Goal: Communication & Community: Answer question/provide support

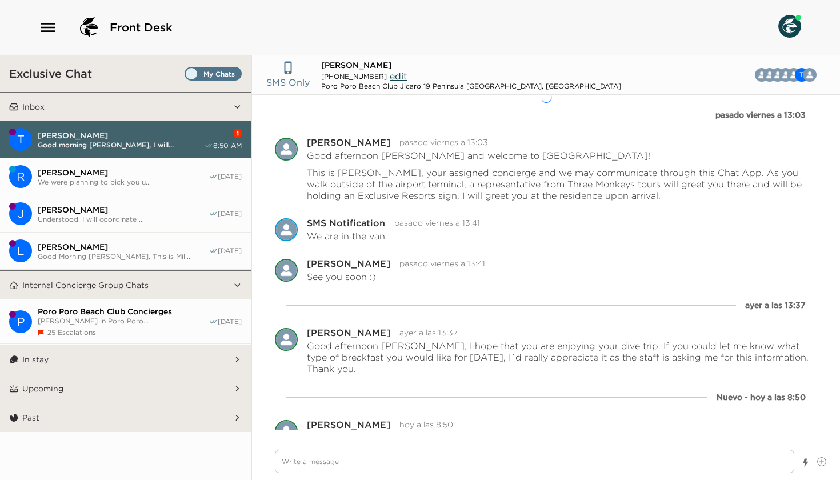
scroll to position [27, 0]
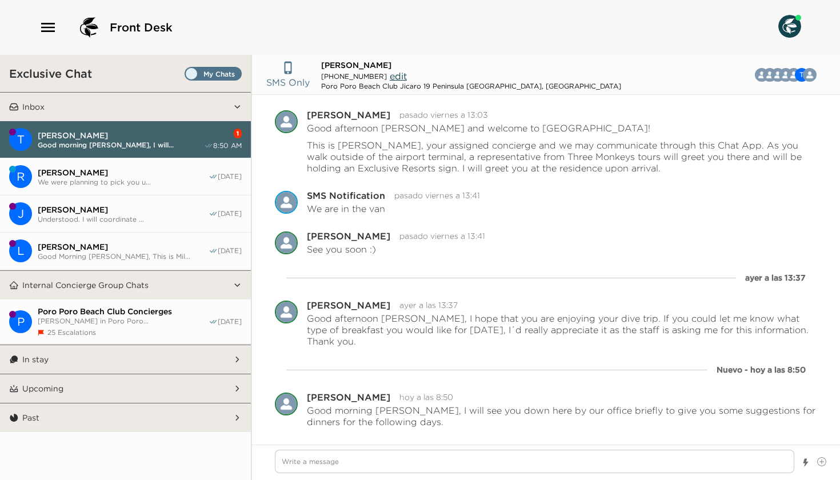
click at [79, 185] on span "We were planning to pick you u..." at bounding box center [123, 182] width 171 height 9
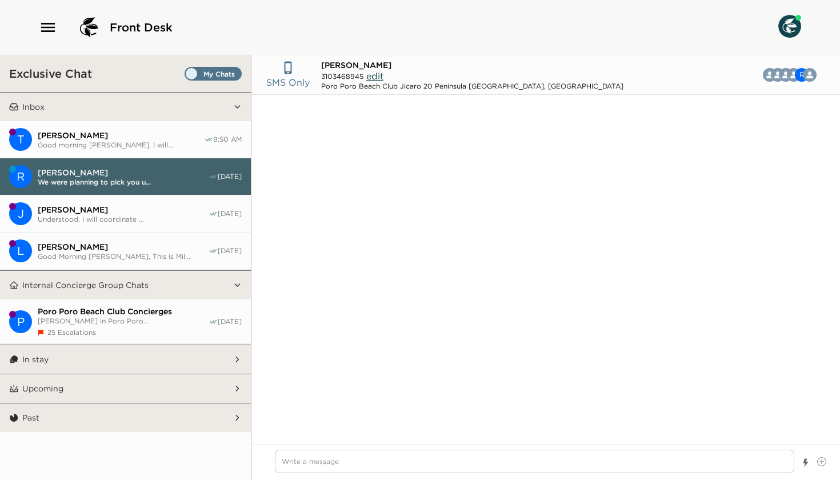
scroll to position [573, 0]
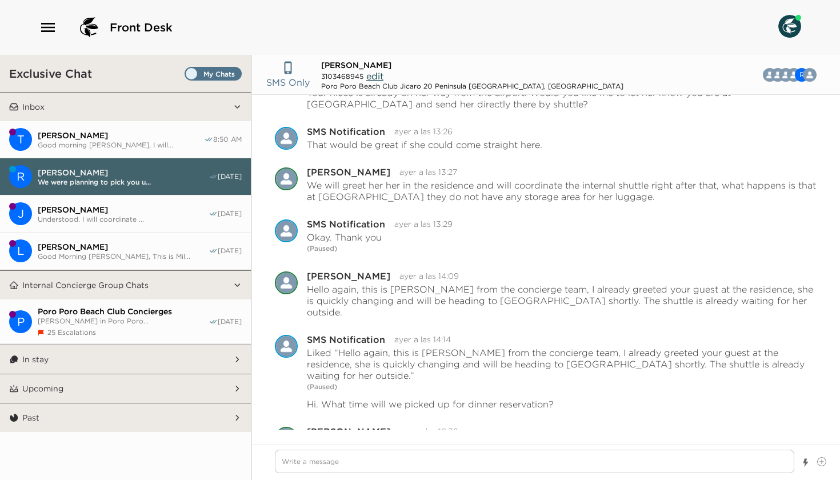
click at [85, 146] on span "Good morning [PERSON_NAME], I will..." at bounding box center [121, 145] width 166 height 9
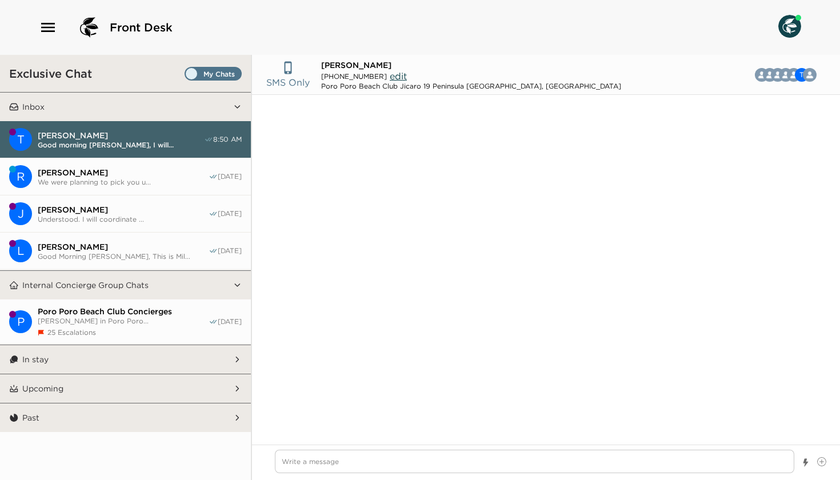
type textarea "x"
type input "(432) 250-5054"
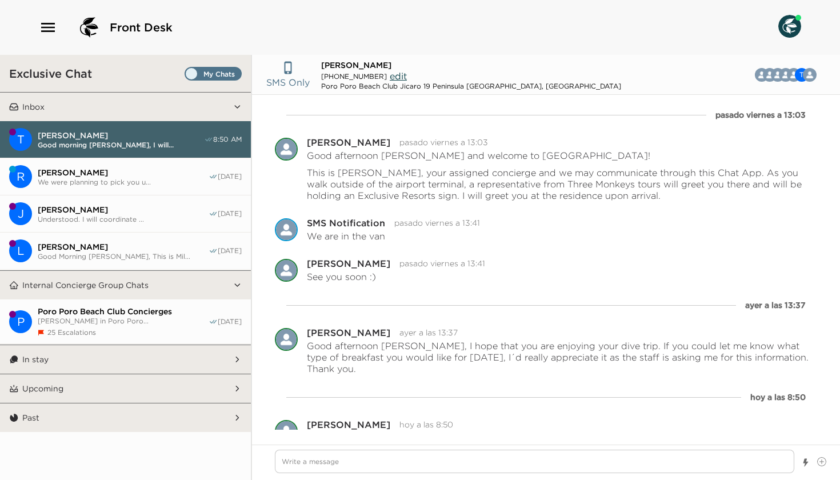
scroll to position [27, 0]
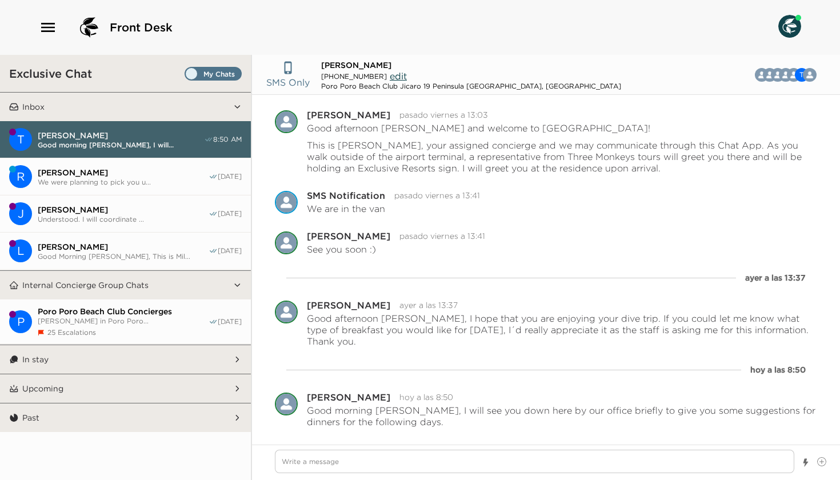
click at [99, 178] on span "We were planning to pick you u..." at bounding box center [123, 182] width 171 height 9
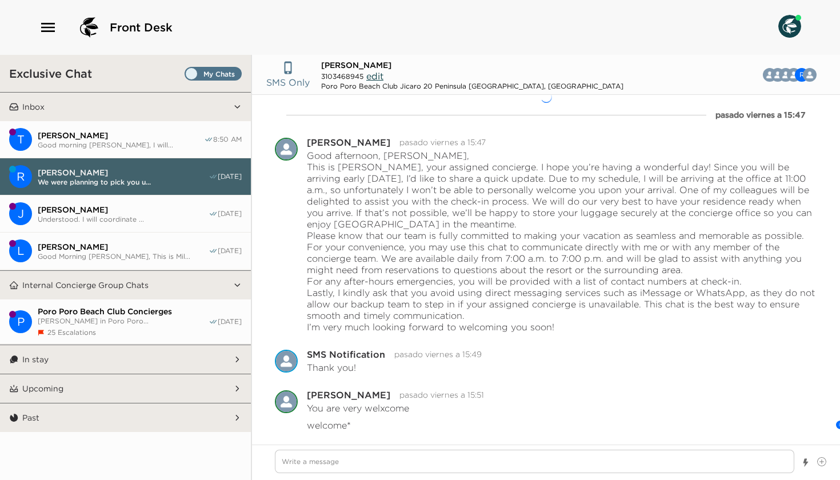
scroll to position [754, 0]
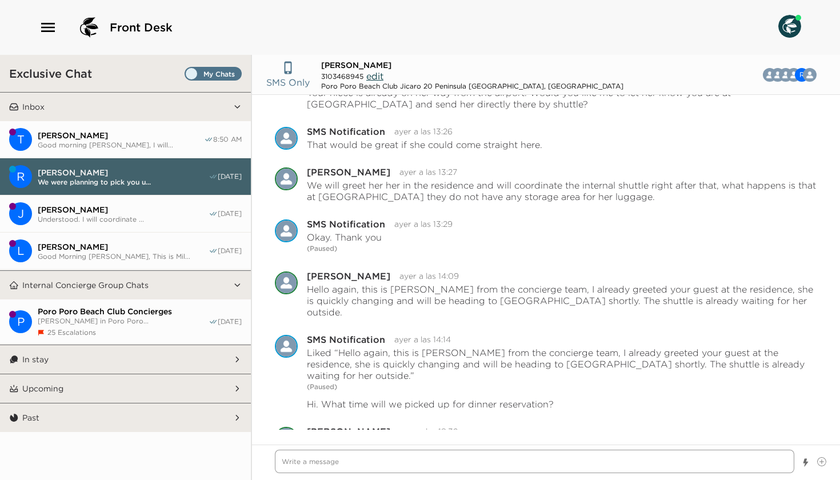
click at [355, 464] on textarea "Write a message" at bounding box center [534, 461] width 519 height 23
paste textarea "Good morning, Mrs. Nemeth, This is Victor García, your concierge. I’m at the of…"
type textarea "x"
type textarea "Good morning, Mrs. Nemeth, This is Victor García, your concierge. I’m at the of…"
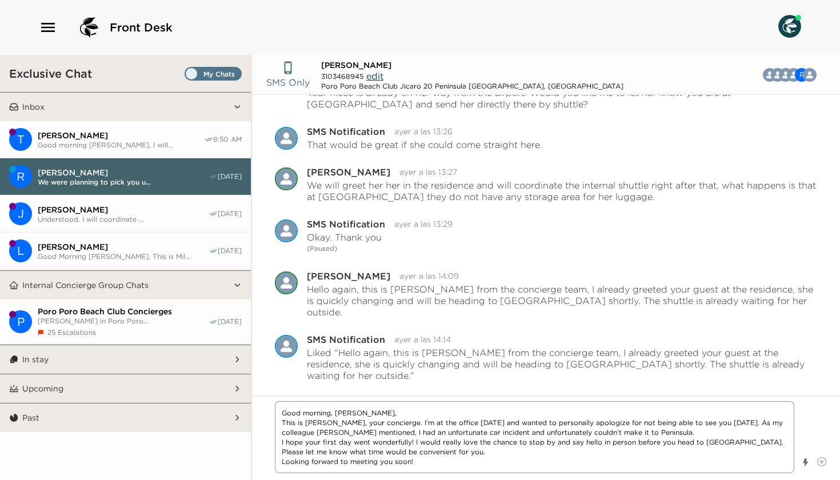
type textarea "x"
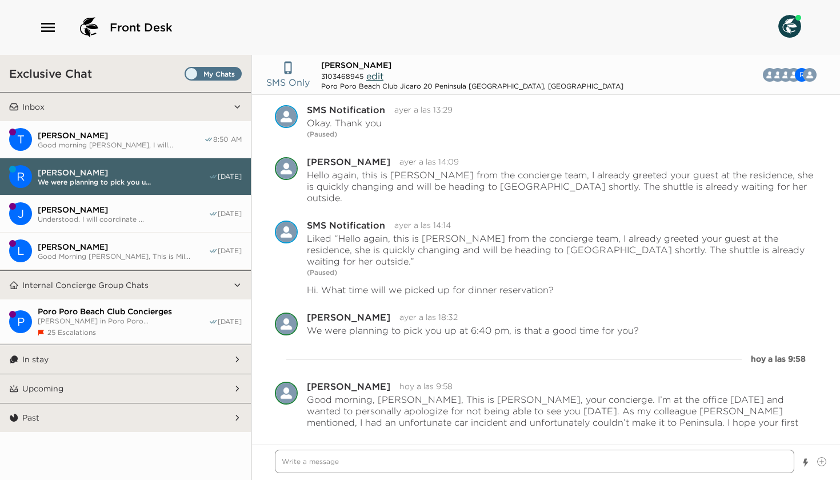
scroll to position [869, 0]
click at [98, 141] on span "Good morning [PERSON_NAME], I will..." at bounding box center [121, 145] width 166 height 9
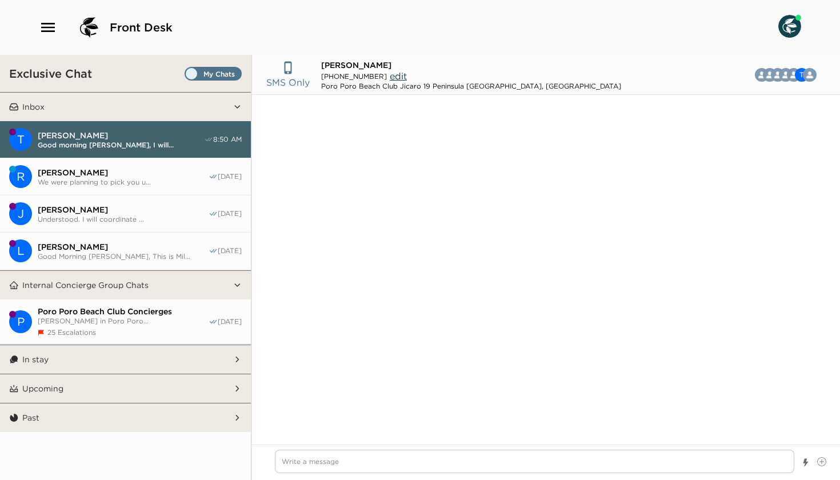
type textarea "x"
type input "(432) 250-5054"
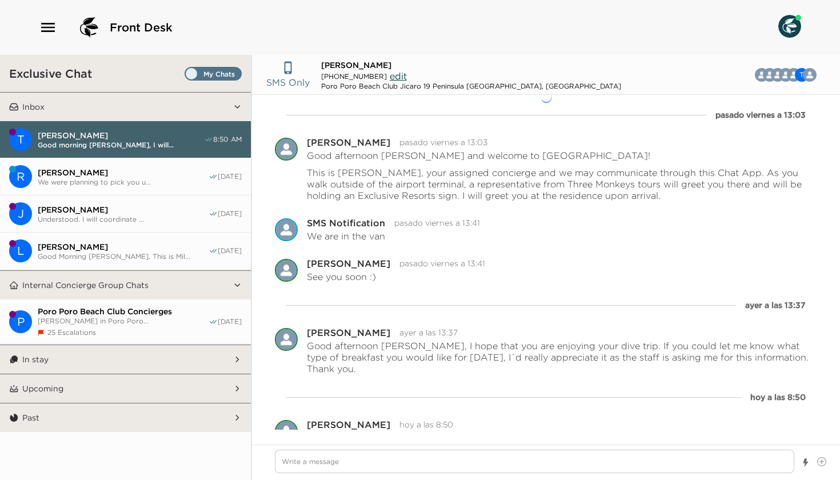
scroll to position [27, 0]
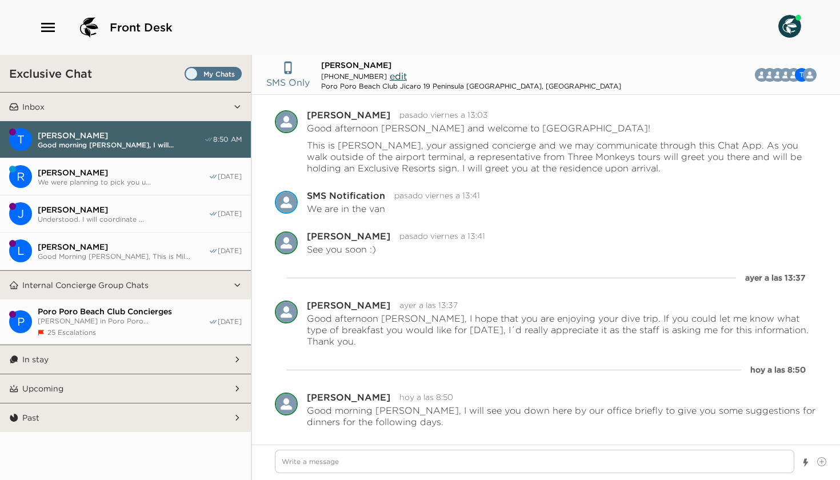
click at [89, 172] on span "[PERSON_NAME]" at bounding box center [123, 172] width 171 height 10
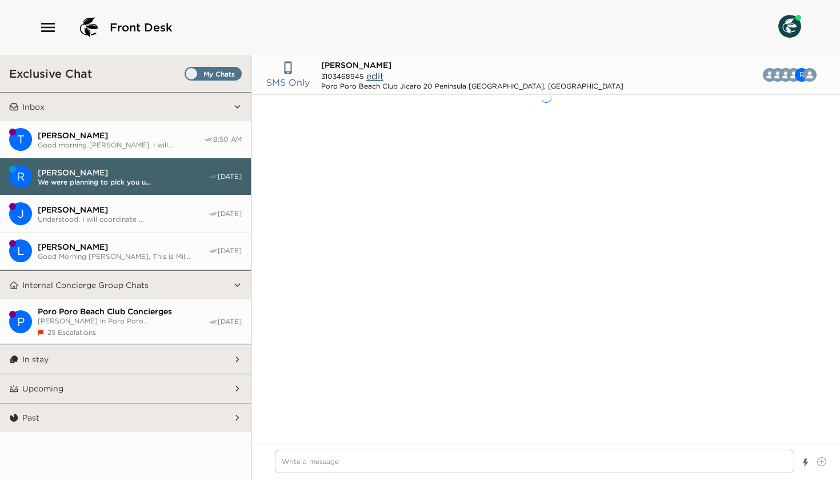
scroll to position [1475, 0]
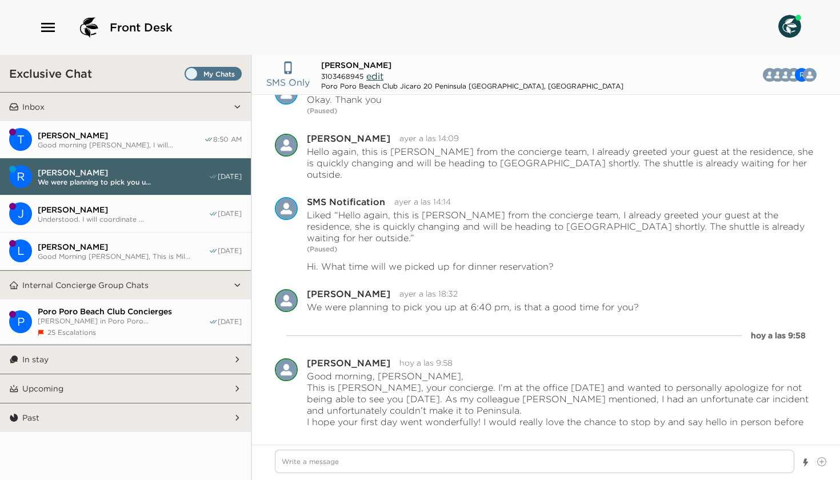
click at [93, 145] on span "Good morning [PERSON_NAME], I will..." at bounding box center [121, 145] width 166 height 9
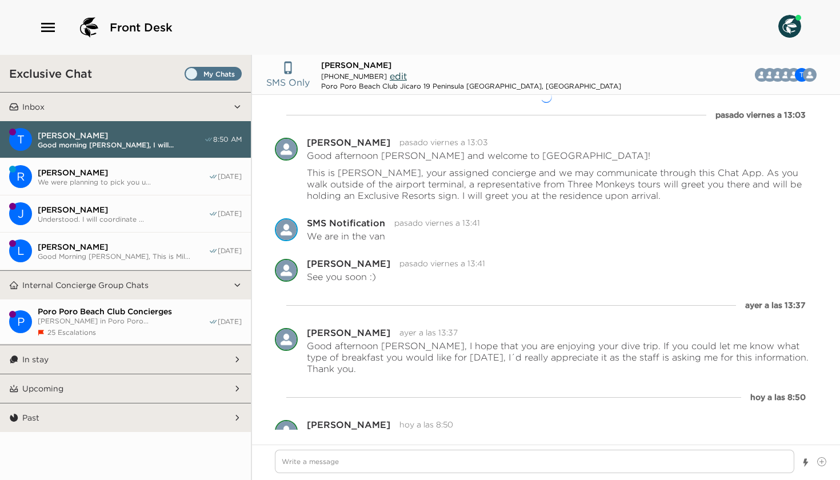
scroll to position [27, 0]
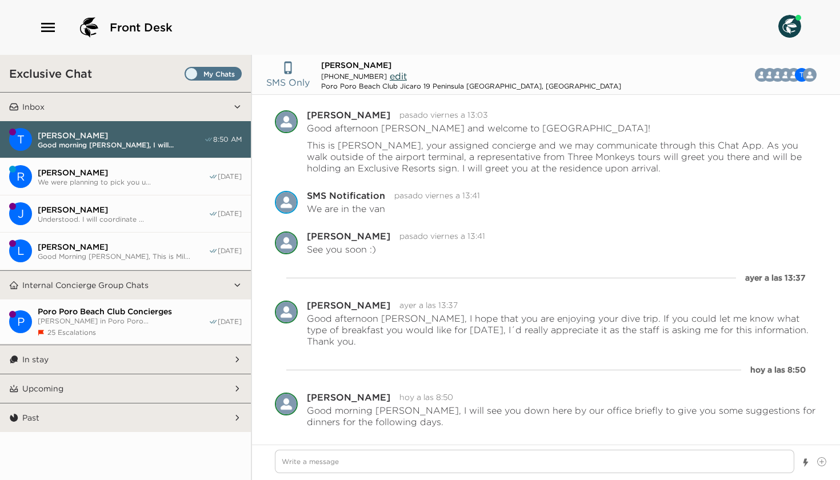
click at [87, 169] on span "[PERSON_NAME]" at bounding box center [123, 172] width 171 height 10
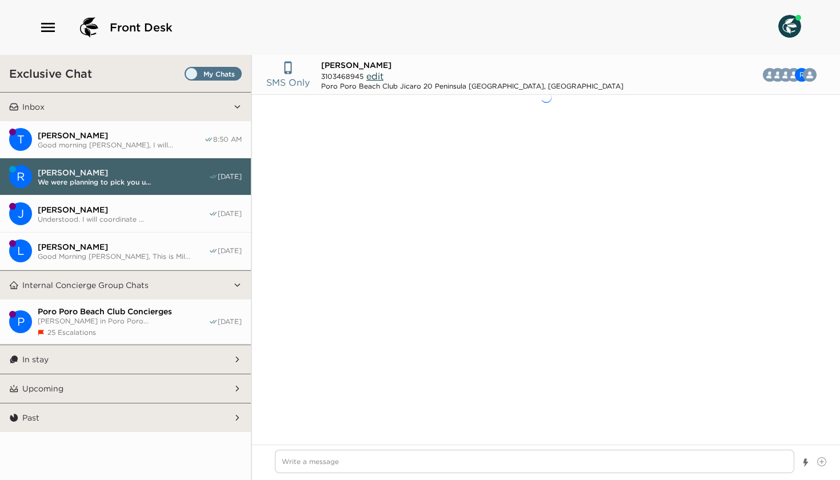
scroll to position [1475, 0]
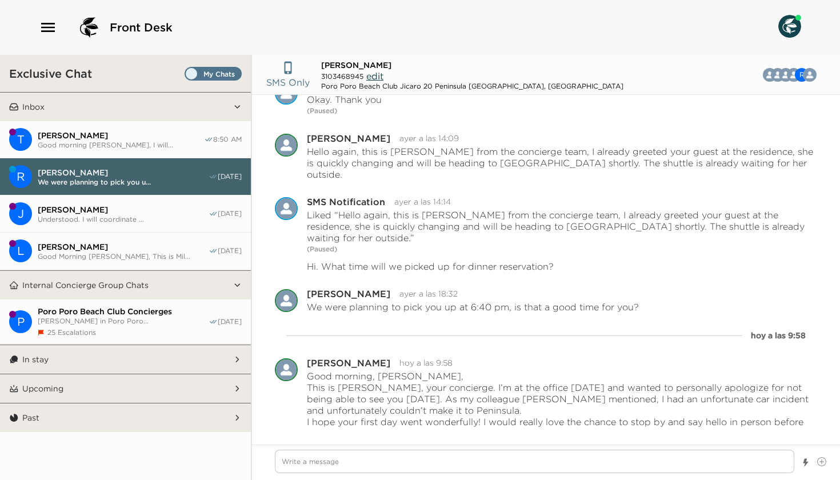
click at [63, 206] on span "[PERSON_NAME]" at bounding box center [123, 210] width 171 height 10
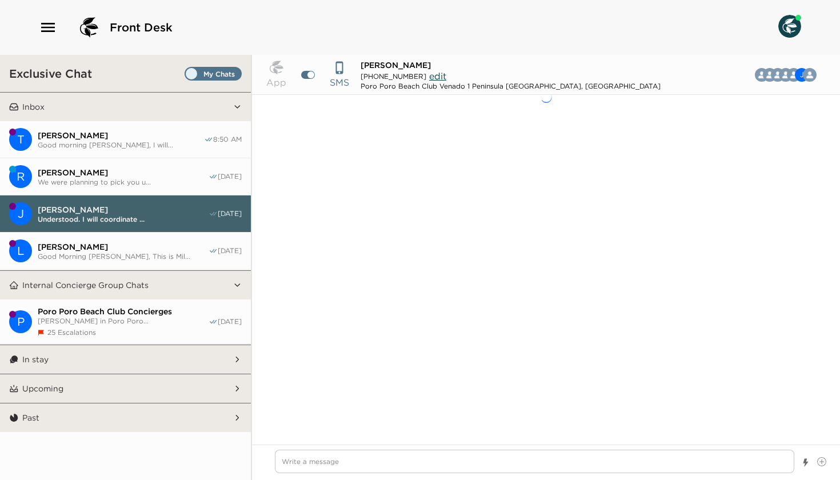
scroll to position [740, 0]
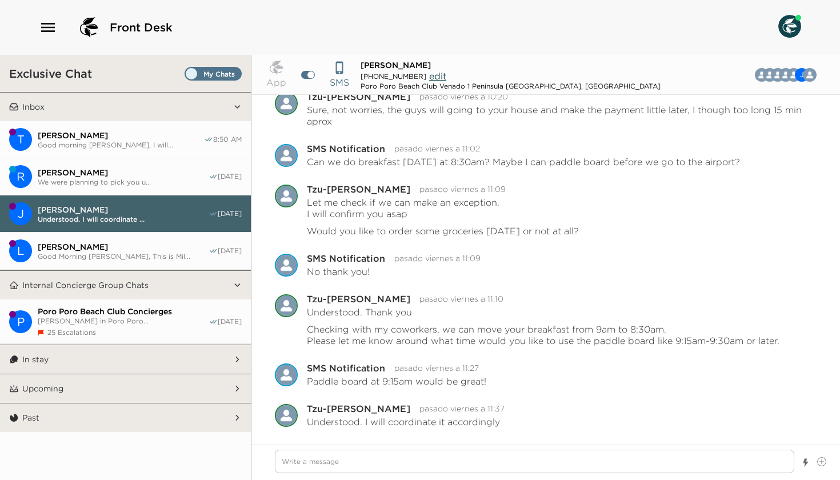
click at [69, 165] on button "R Rachel Nemeth We were planning to pick you u... 08/30/25" at bounding box center [125, 176] width 251 height 37
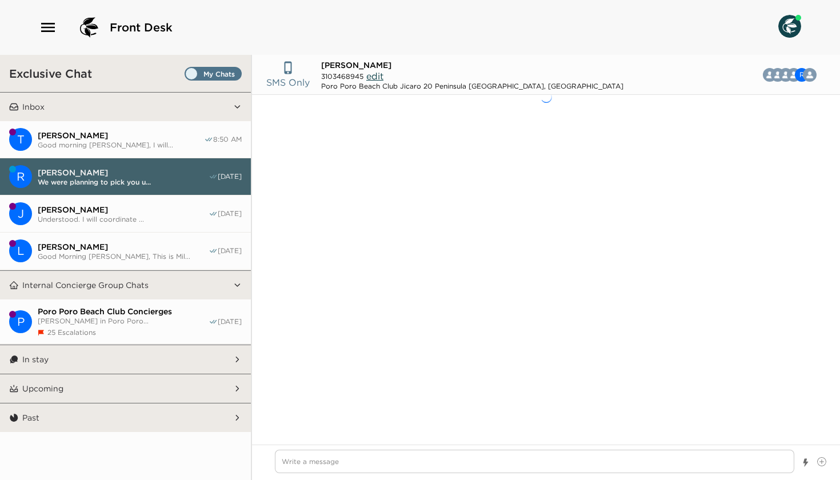
scroll to position [1475, 0]
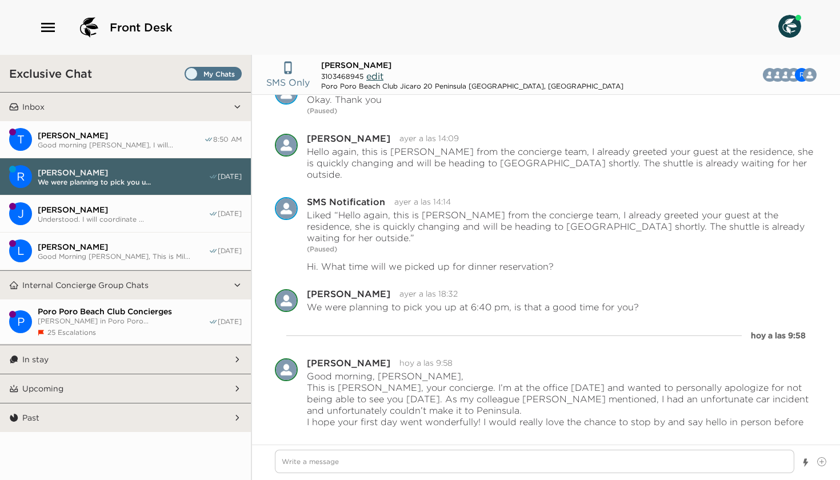
click at [71, 136] on span "[PERSON_NAME]" at bounding box center [121, 135] width 166 height 10
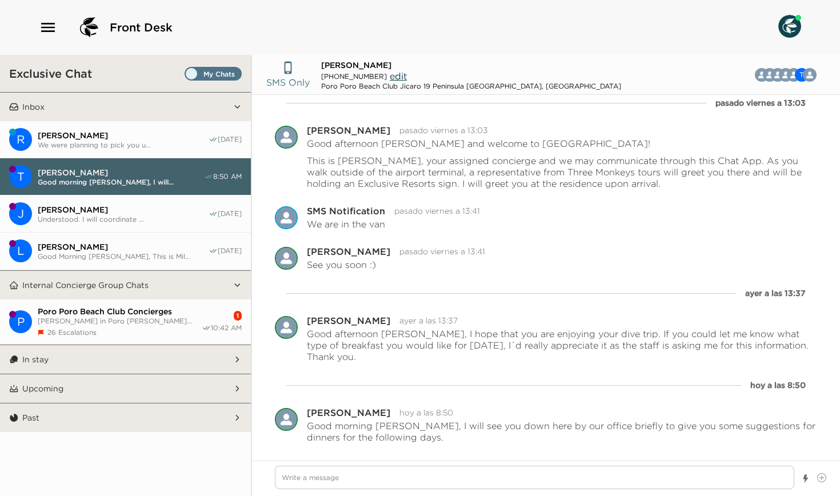
scroll to position [11, 0]
click at [76, 145] on span "We were planning to pick you u..." at bounding box center [123, 145] width 171 height 9
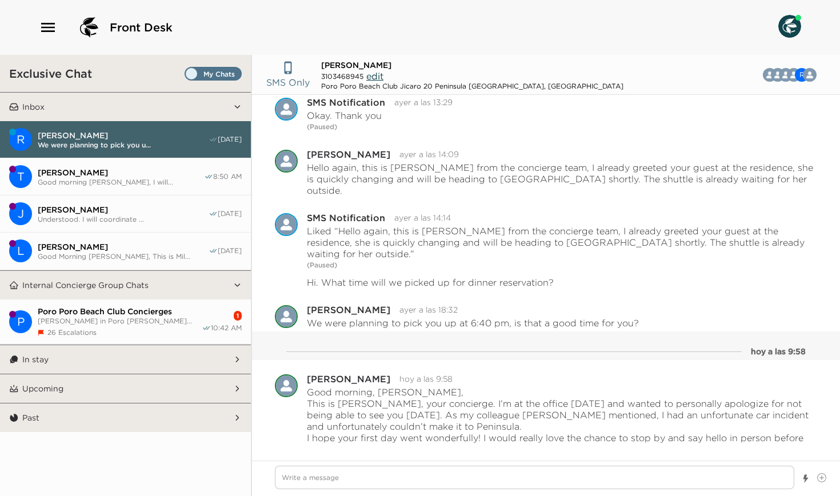
scroll to position [0, 0]
click at [69, 174] on span "[PERSON_NAME]" at bounding box center [121, 172] width 166 height 10
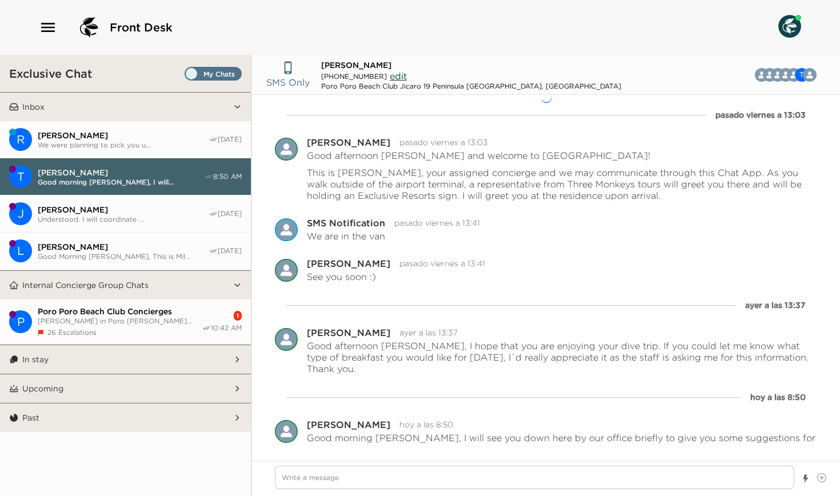
scroll to position [11, 0]
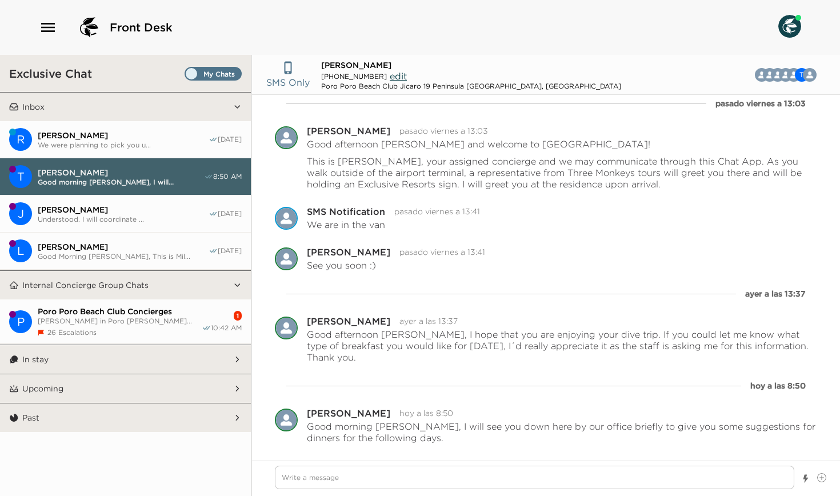
click at [78, 141] on span "We were planning to pick you u..." at bounding box center [123, 145] width 171 height 9
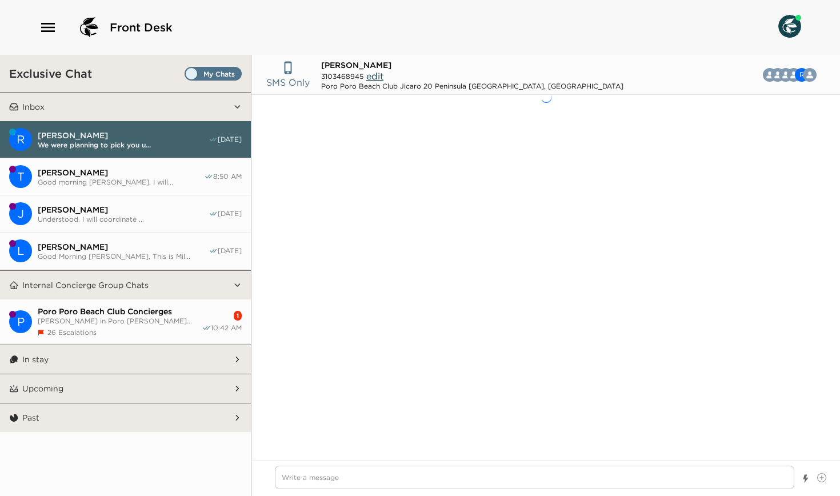
type textarea "x"
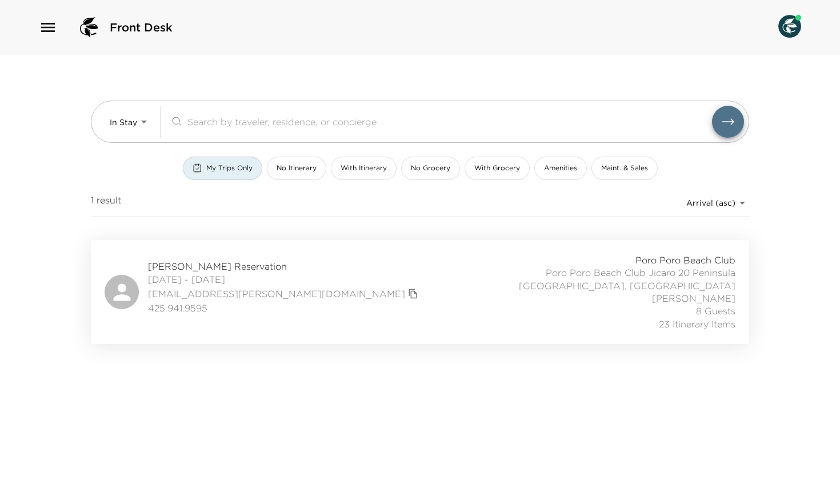
click at [189, 273] on span "08/30/2025 - 09/06/2025" at bounding box center [284, 279] width 273 height 13
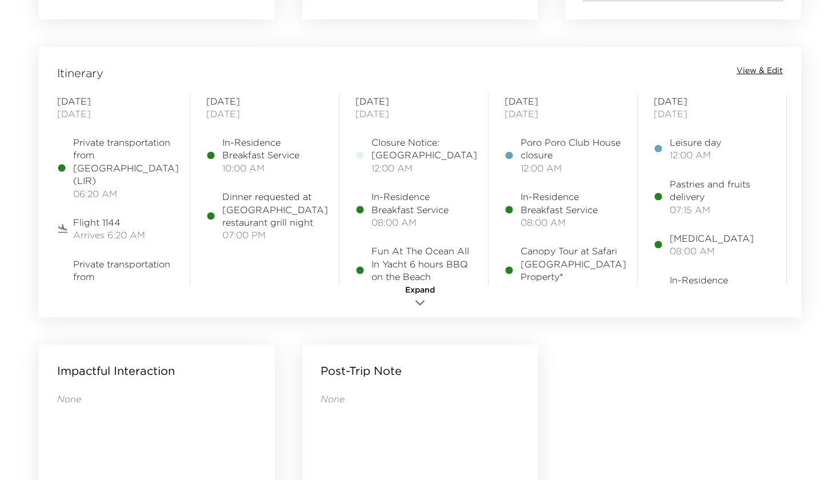
scroll to position [884, 0]
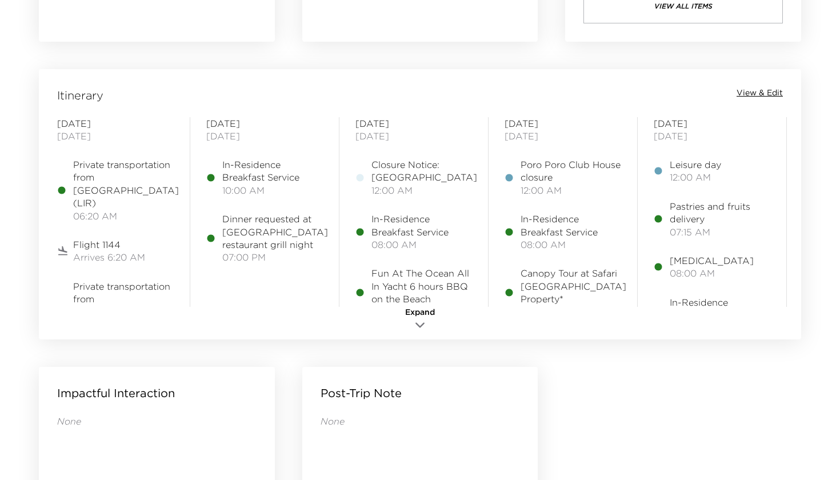
click at [760, 94] on span "View & Edit" at bounding box center [759, 92] width 46 height 11
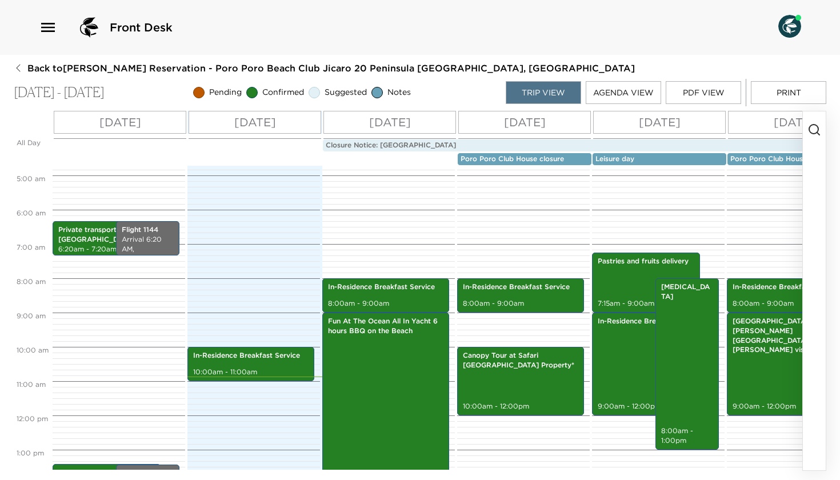
scroll to position [138, 0]
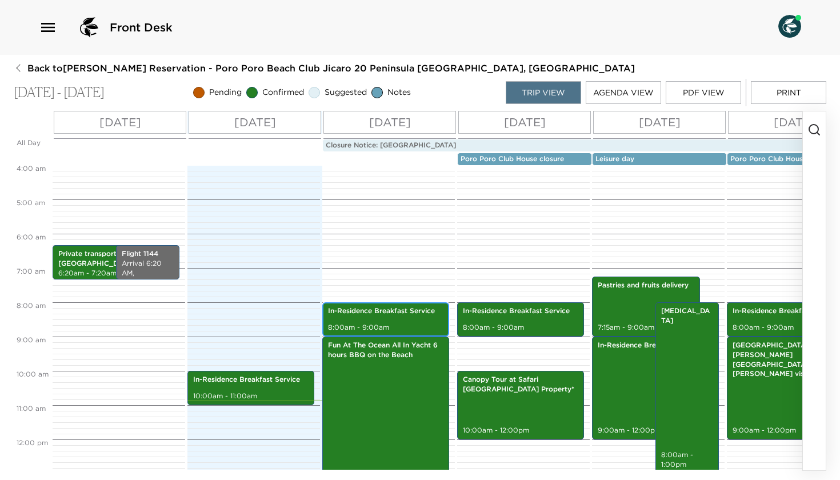
click at [372, 318] on div "In-Residence Breakfast Service 8:00am - 9:00am" at bounding box center [386, 319] width 120 height 31
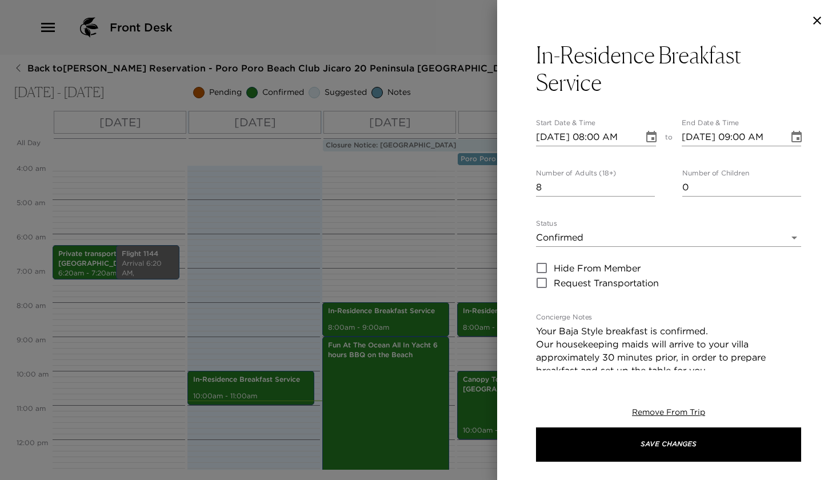
click at [816, 22] on icon "button" at bounding box center [817, 21] width 8 height 8
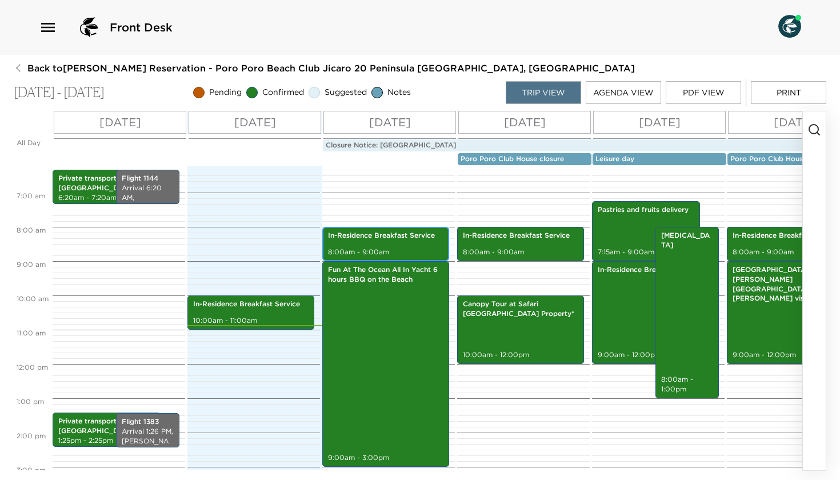
scroll to position [211, 0]
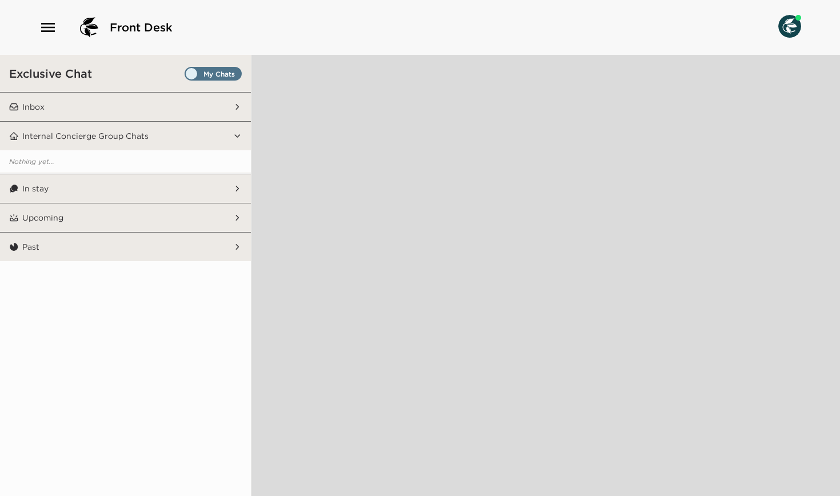
click at [103, 110] on button "Inbox" at bounding box center [126, 107] width 215 height 29
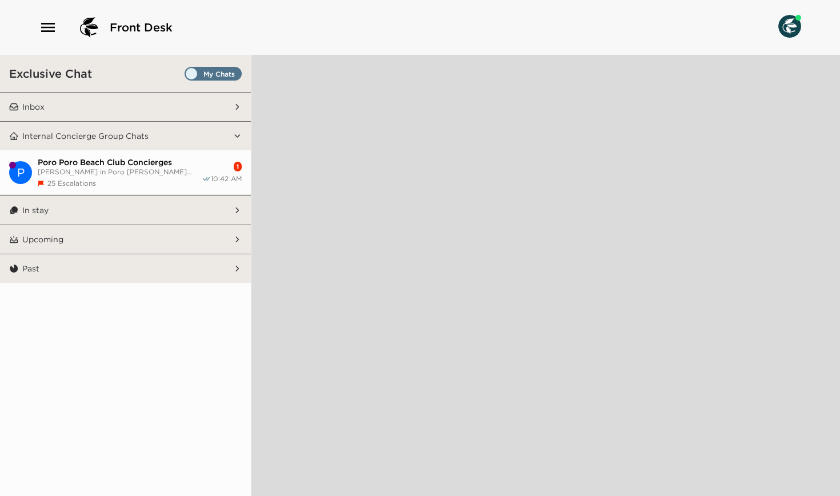
click at [106, 106] on button "Inbox" at bounding box center [126, 107] width 215 height 29
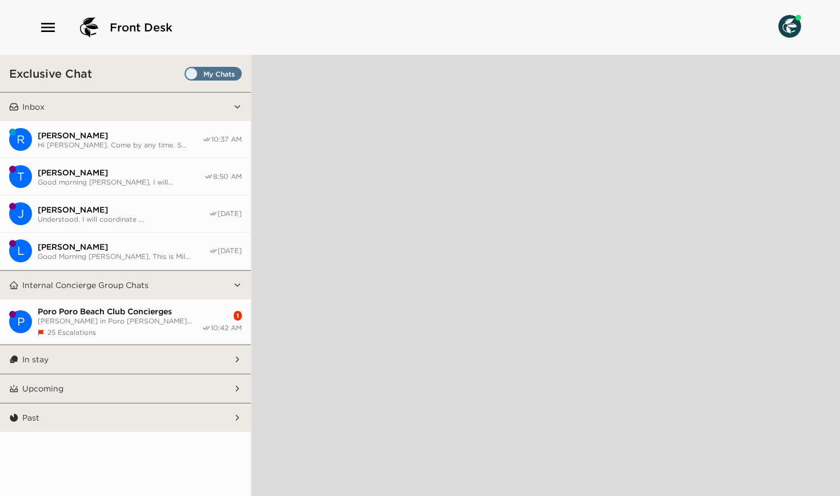
click at [98, 144] on span "Hi [PERSON_NAME]. Come by any time. S..." at bounding box center [120, 145] width 165 height 9
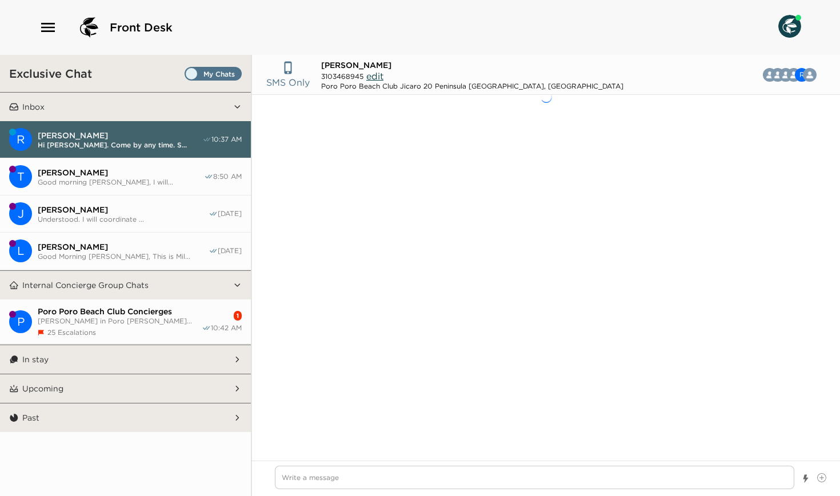
scroll to position [893, 0]
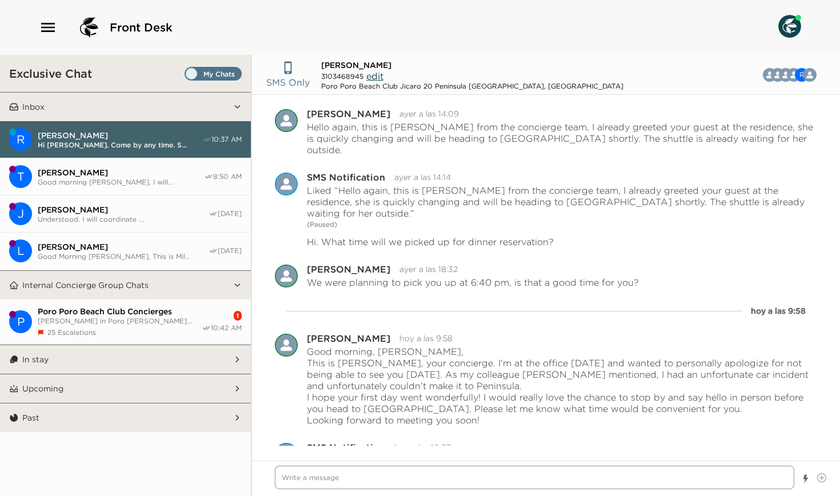
click at [349, 484] on textarea "Write a message" at bounding box center [534, 477] width 519 height 23
type textarea "x"
type textarea "S"
type textarea "x"
type textarea "So"
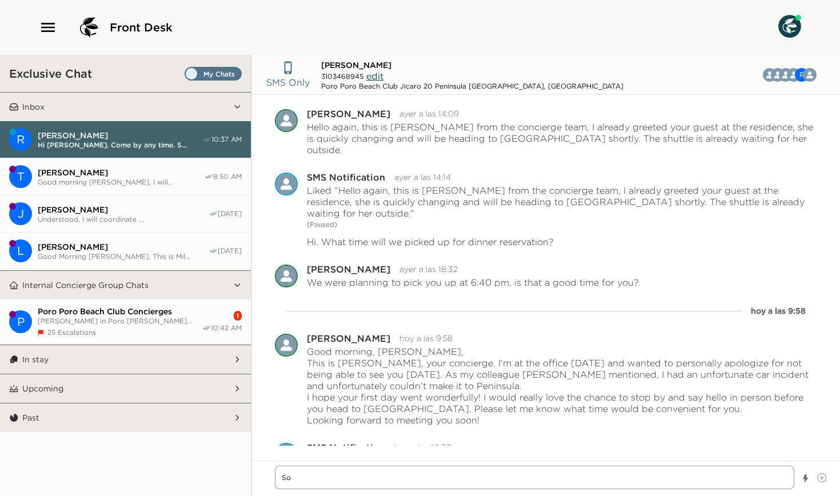
type textarea "x"
type textarea "S"
type textarea "x"
type textarea "P"
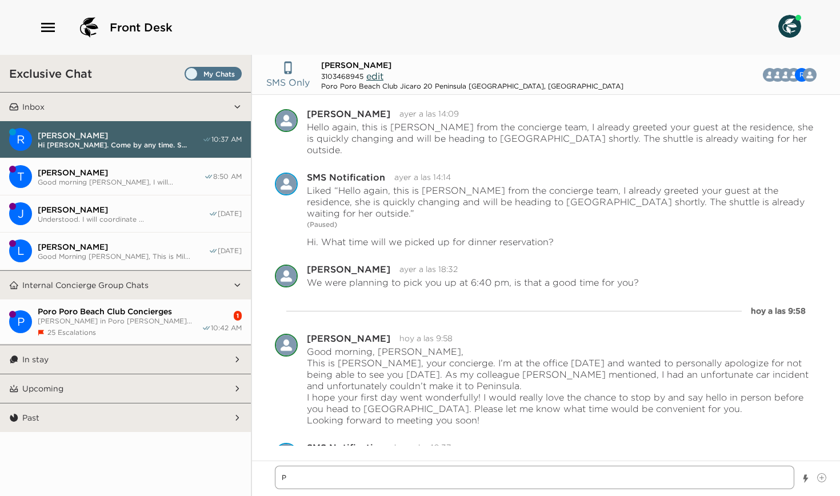
type textarea "x"
type textarea "Pe"
type textarea "x"
type textarea "Per"
type textarea "x"
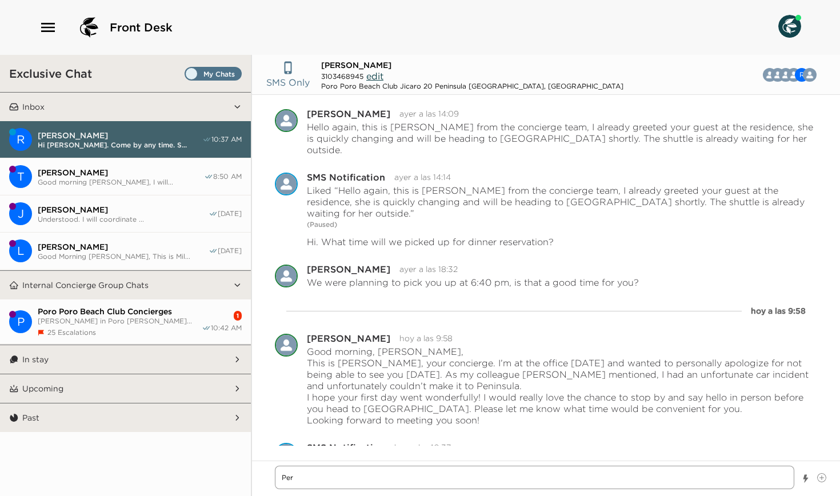
type textarea "Perf"
type textarea "x"
type textarea "Perfe"
type textarea "x"
type textarea "Perfec"
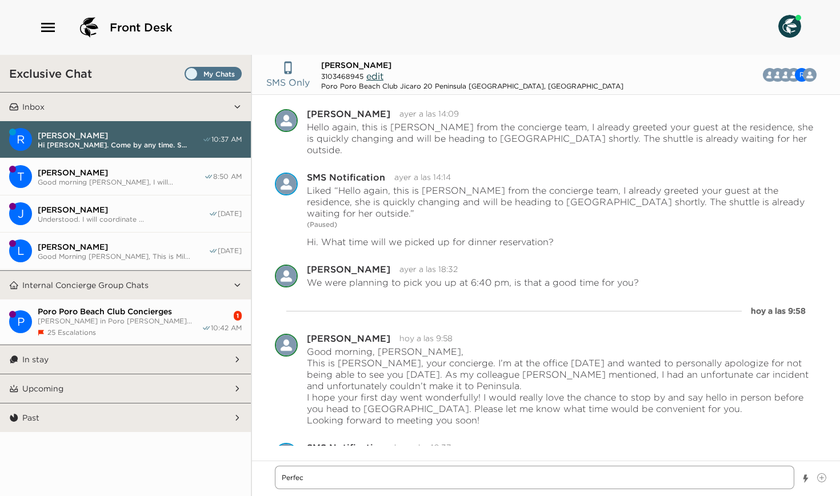
type textarea "x"
type textarea "Perfect"
type textarea "x"
type textarea "Perfect,"
type textarea "x"
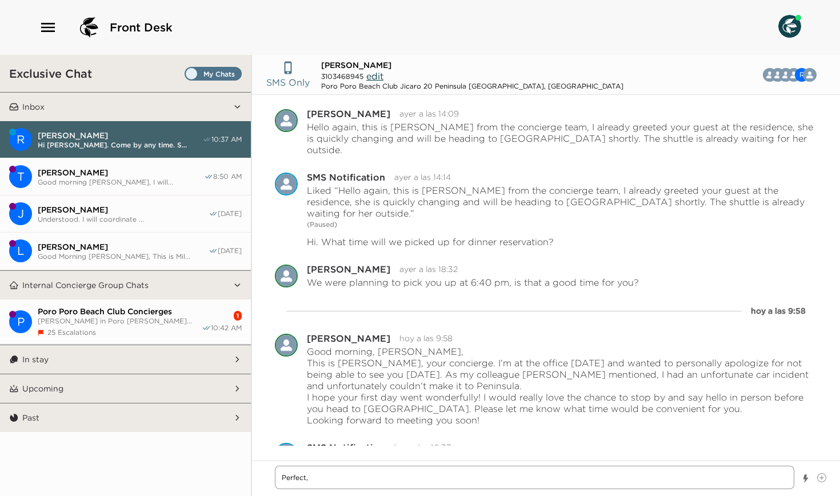
type textarea "Perfect"
type textarea "x"
type textarea "Perfect!"
type textarea "x"
type textarea "Perfect!"
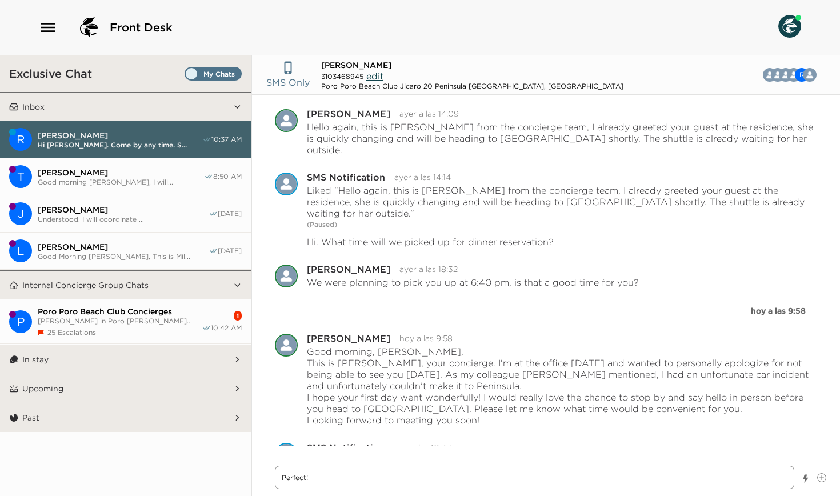
type textarea "x"
type textarea "Perfect! I"
type textarea "x"
type textarea "Perfect! I'"
type textarea "x"
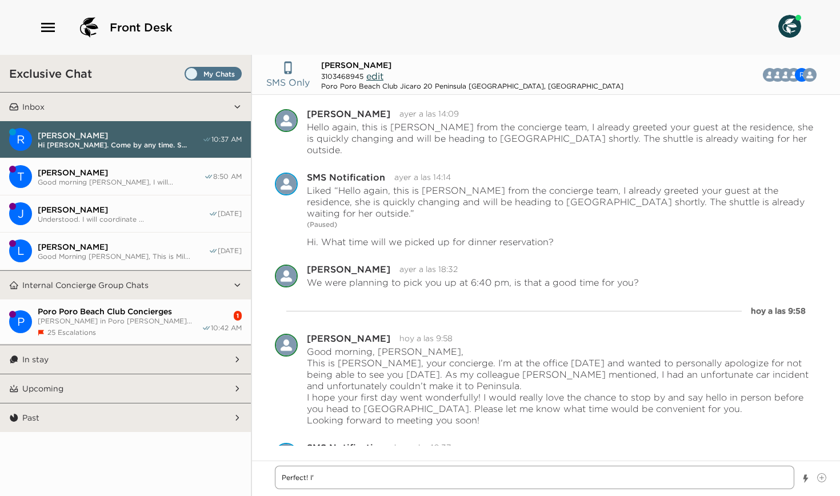
type textarea "Perfect! I'l"
type textarea "x"
type textarea "Perfect! I'll"
type textarea "x"
type textarea "Perfect! I'llb"
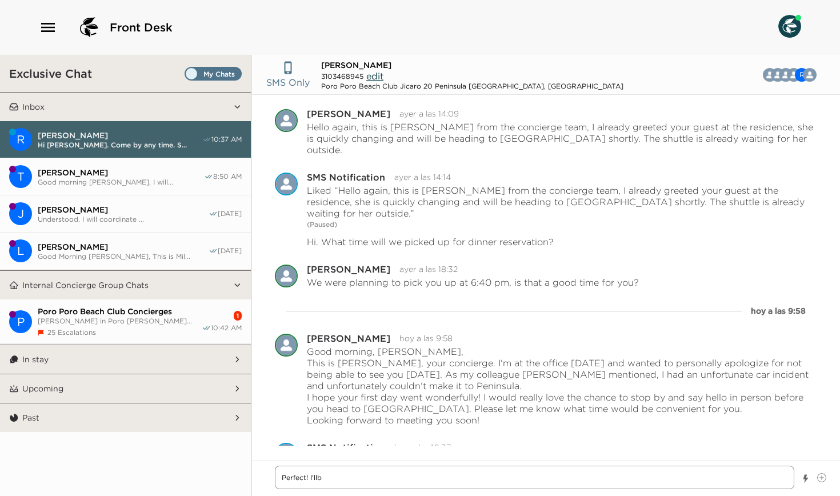
type textarea "x"
type textarea "Perfect! I'llbv"
type textarea "x"
type textarea "Perfect! I'llb"
type textarea "x"
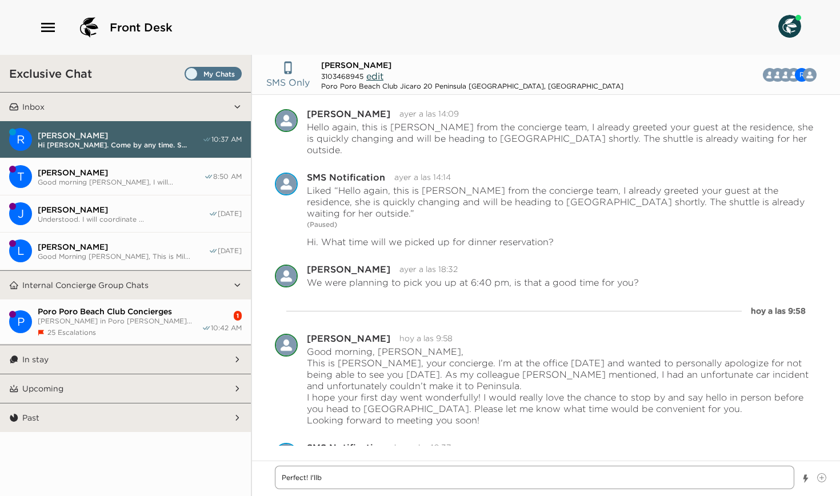
type textarea "Perfect! I'llb"
type textarea "x"
type textarea "Perfect! I'llb b"
type textarea "x"
type textarea "Perfect! I'llb be"
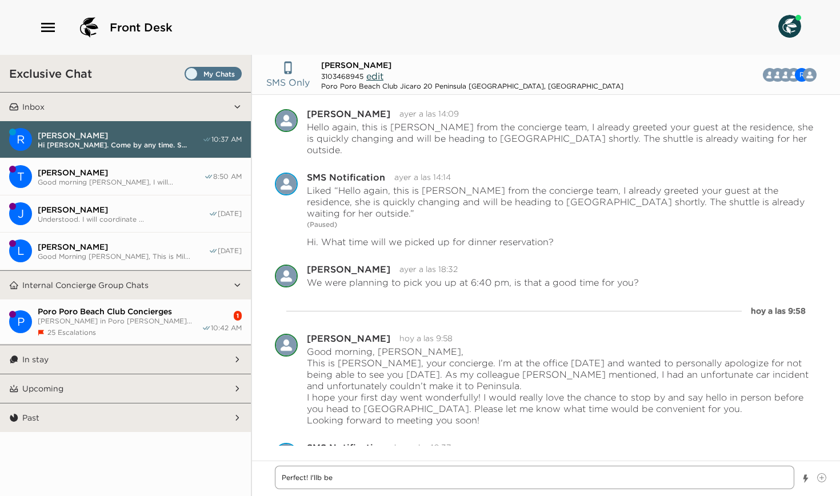
type textarea "x"
type textarea "Perfect! I'llb be"
type textarea "x"
type textarea "Perfect! I'llb be"
type textarea "x"
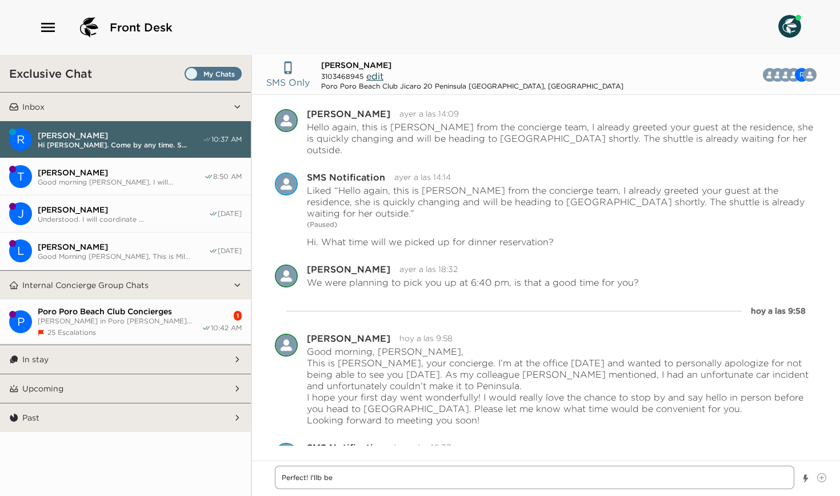
type textarea "Perfect! I'llb b"
type textarea "x"
type textarea "Perfect! I'llb"
type textarea "x"
type textarea "Perfect! I'llb"
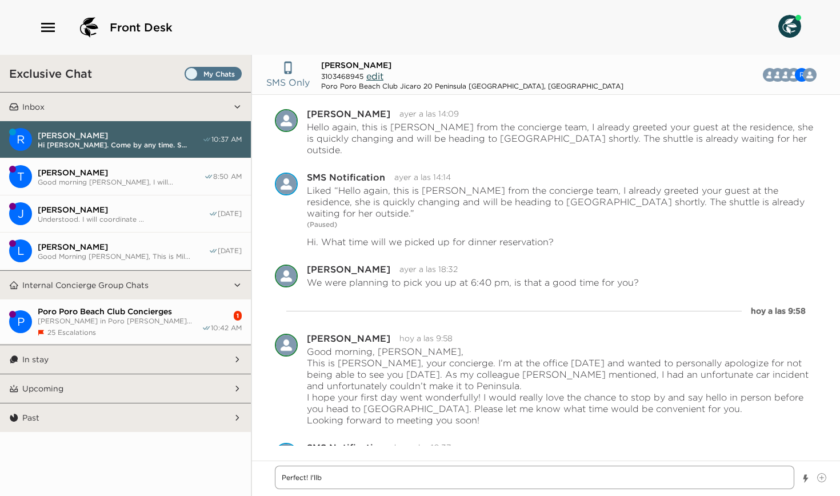
type textarea "x"
type textarea "Perfect! I'll"
type textarea "x"
type textarea "Perfect! I'll"
type textarea "x"
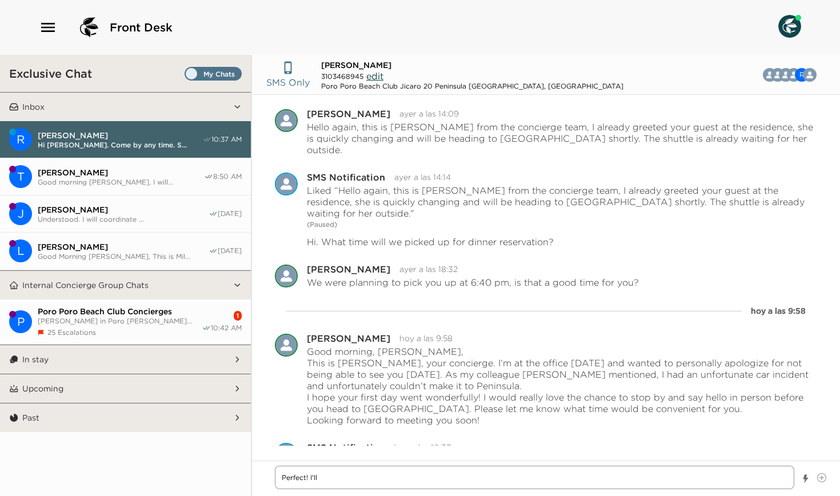
type textarea "Perfect! I'll b"
type textarea "x"
type textarea "Perfect! I'll be"
type textarea "x"
type textarea "Perfect! I'll be"
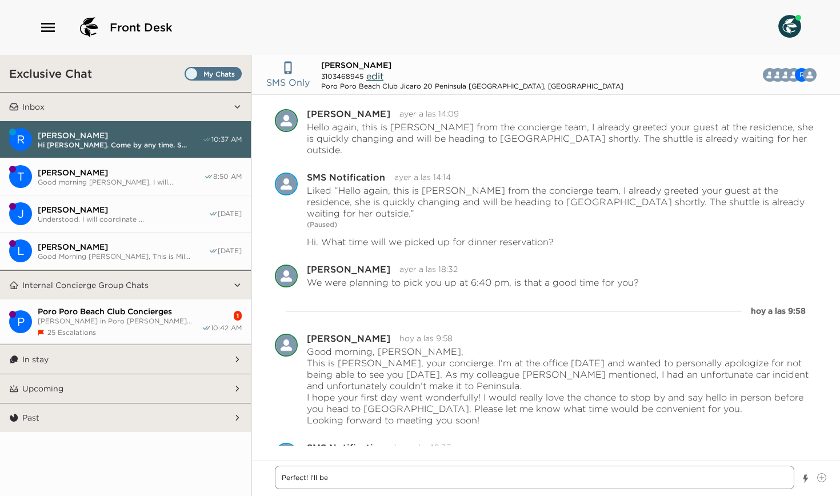
type textarea "x"
type textarea "Perfect! I'll be t"
type textarea "x"
type textarea "Perfect! I'll be th"
type textarea "x"
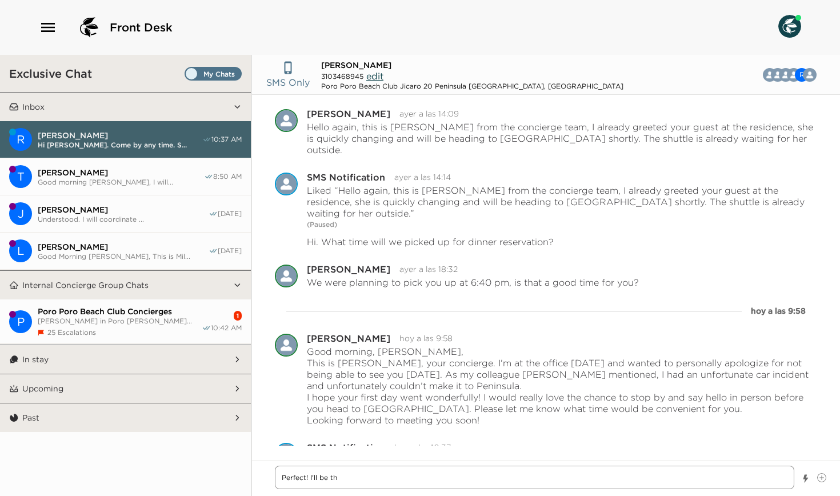
type textarea "Perfect! I'll be the"
type textarea "x"
type textarea "Perfect! I'll be ther"
type textarea "x"
type textarea "Perfect! I'll be there"
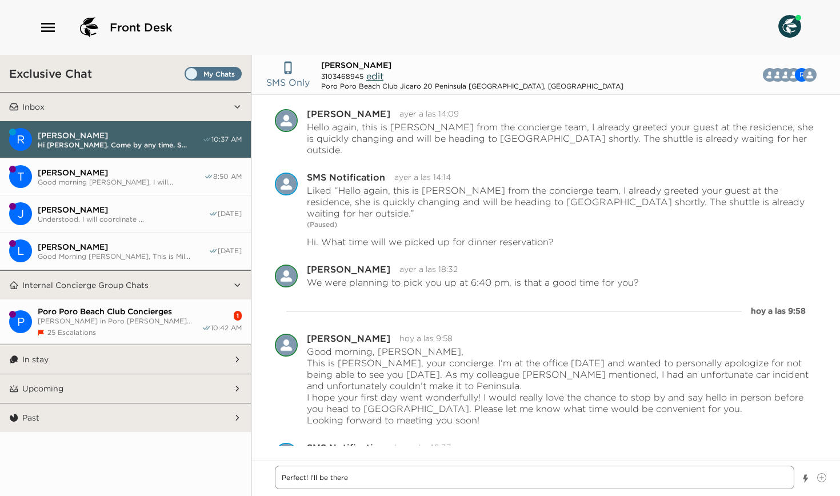
type textarea "x"
type textarea "Perfect! I'll be there"
type textarea "x"
type textarea "Perfect! I'll be there s"
type textarea "x"
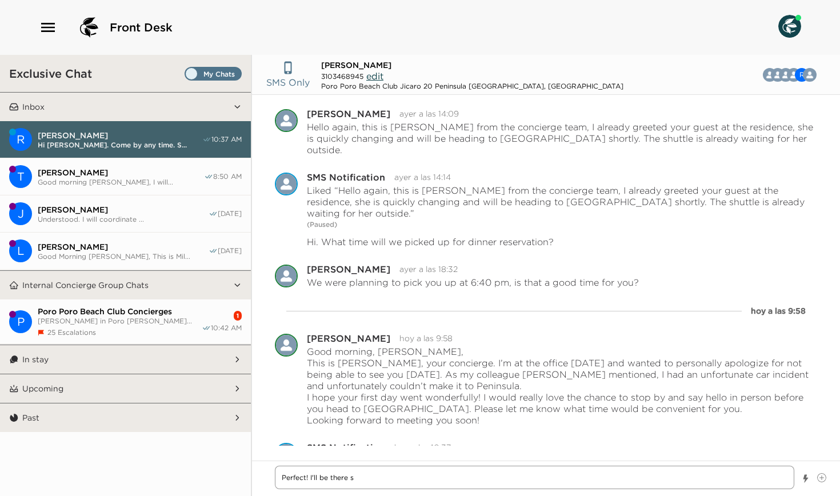
type textarea "Perfect! I'll be there sh"
type textarea "x"
type textarea "Perfect! I'll be there sho"
type textarea "x"
type textarea "Perfect! I'll be there shor"
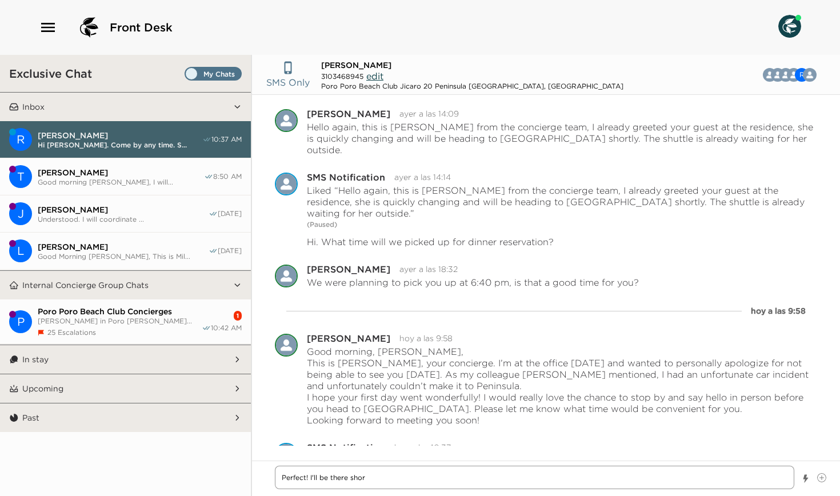
type textarea "x"
type textarea "Perfect! I'll be there short"
type textarea "x"
type textarea "Perfect! I'll be there shortl"
type textarea "x"
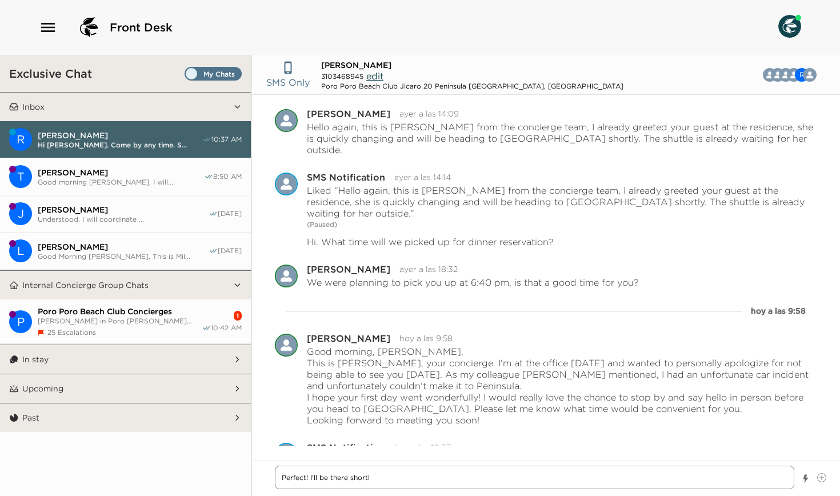
type textarea "Perfect! I'll be there shortly"
type textarea "x"
type textarea "Perfect! I'll be there shortly."
type textarea "x"
type textarea "Perfect! I'll be there shortly."
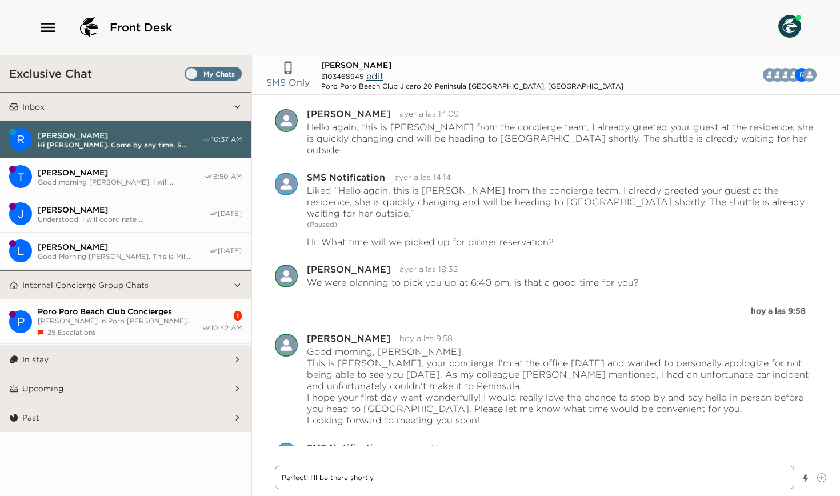
type textarea "x"
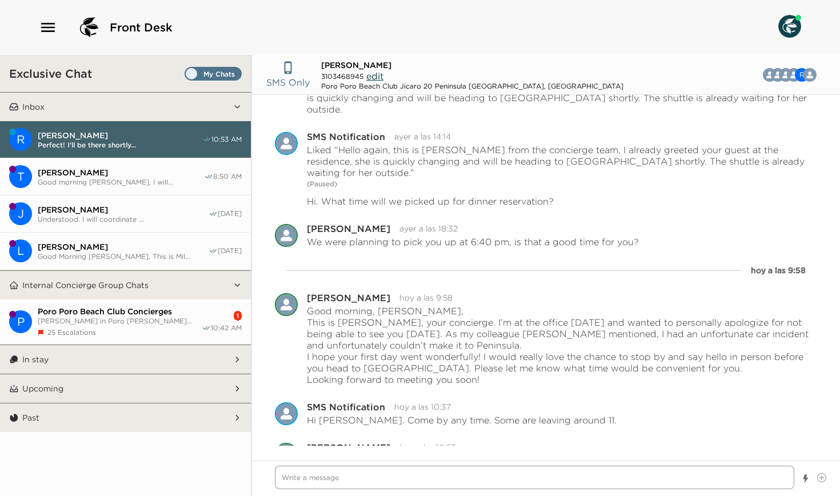
type textarea "x"
